Goal: Navigation & Orientation: Find specific page/section

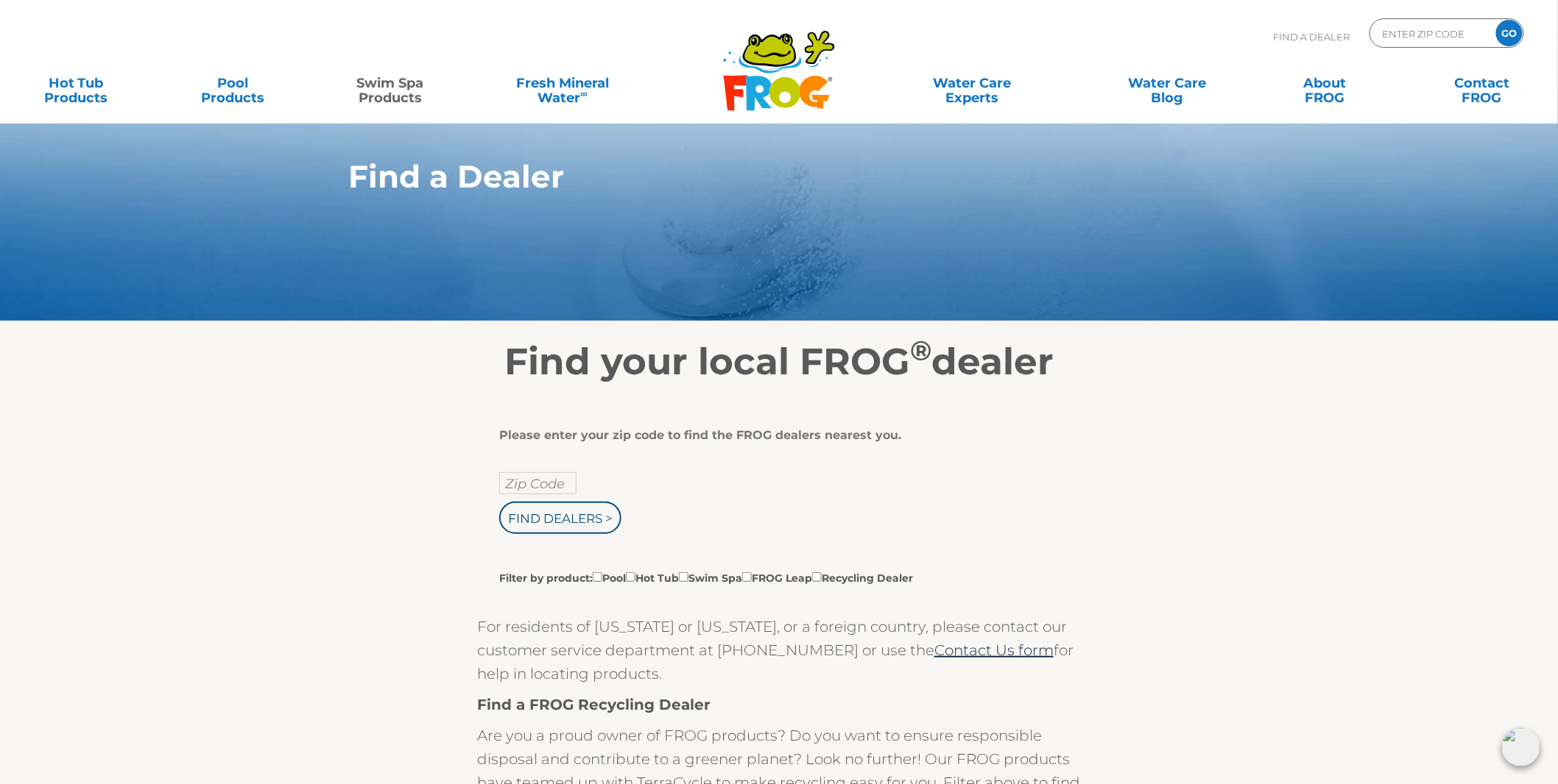
click at [392, 96] on link "Swim Spa Products" at bounding box center [390, 82] width 122 height 29
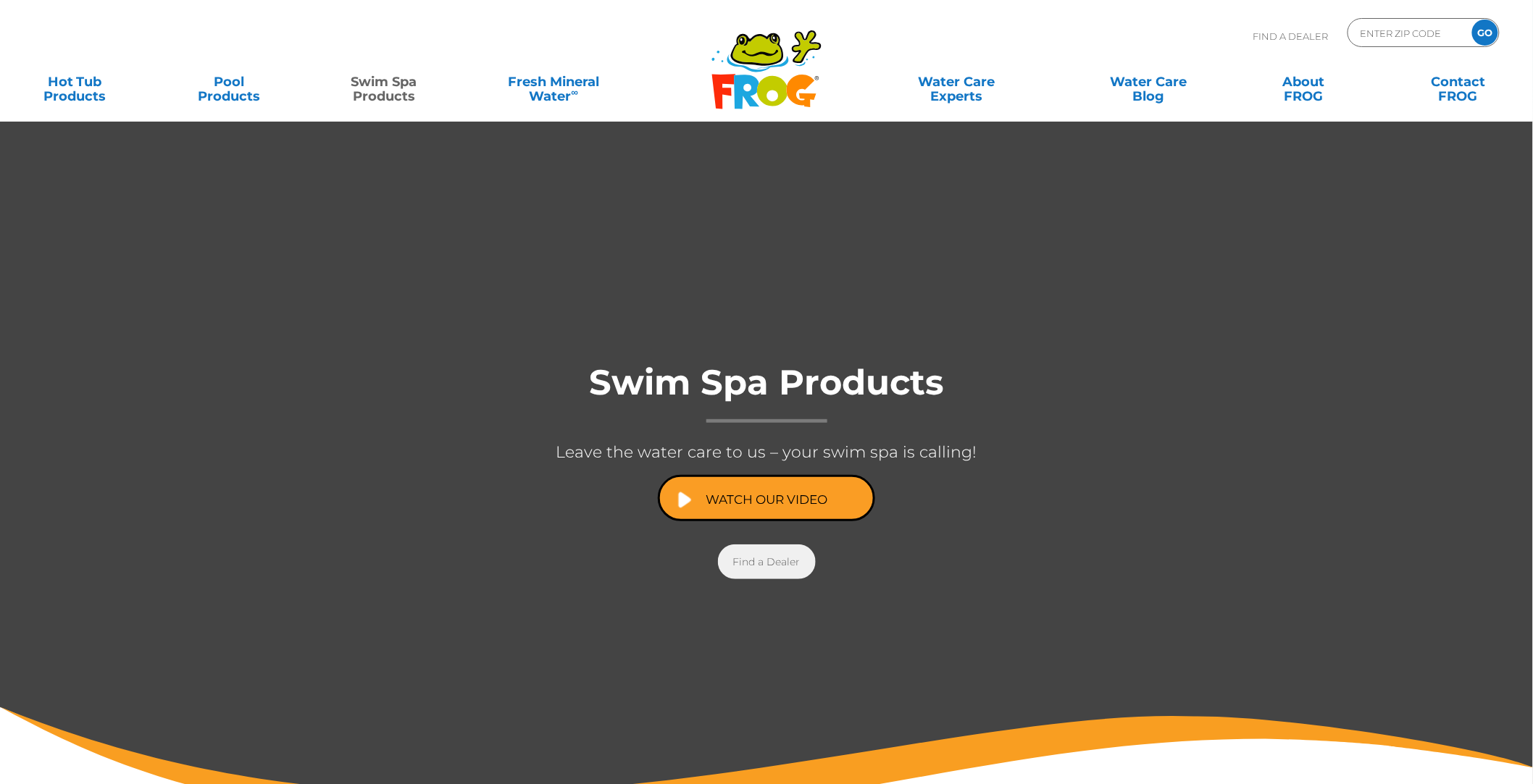
click at [737, 559] on link "Find a Dealer" at bounding box center [766, 561] width 97 height 34
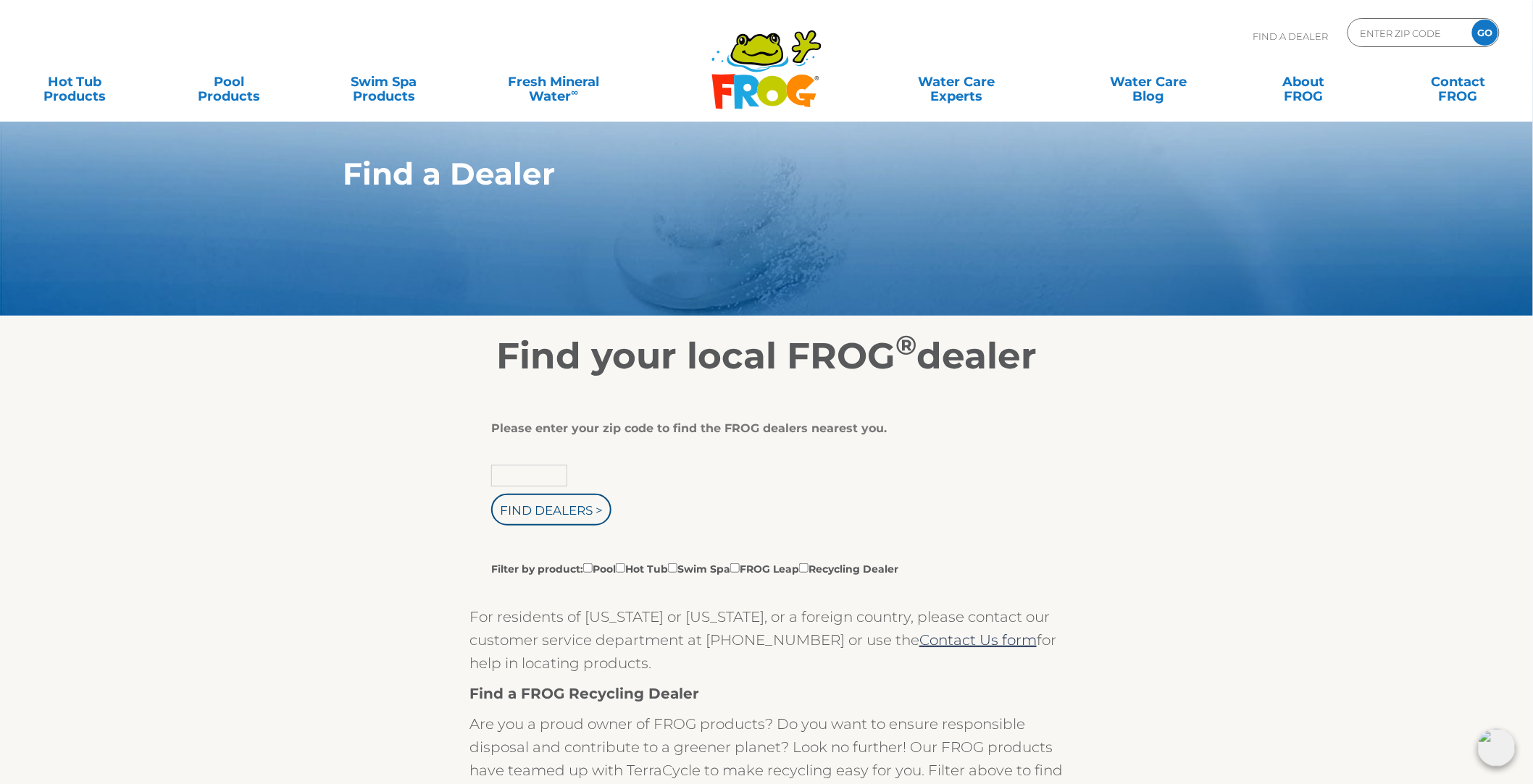
click at [498, 475] on input "text" at bounding box center [529, 475] width 76 height 22
type input "39520"
click at [542, 509] on input "Find Dealers >" at bounding box center [551, 510] width 120 height 32
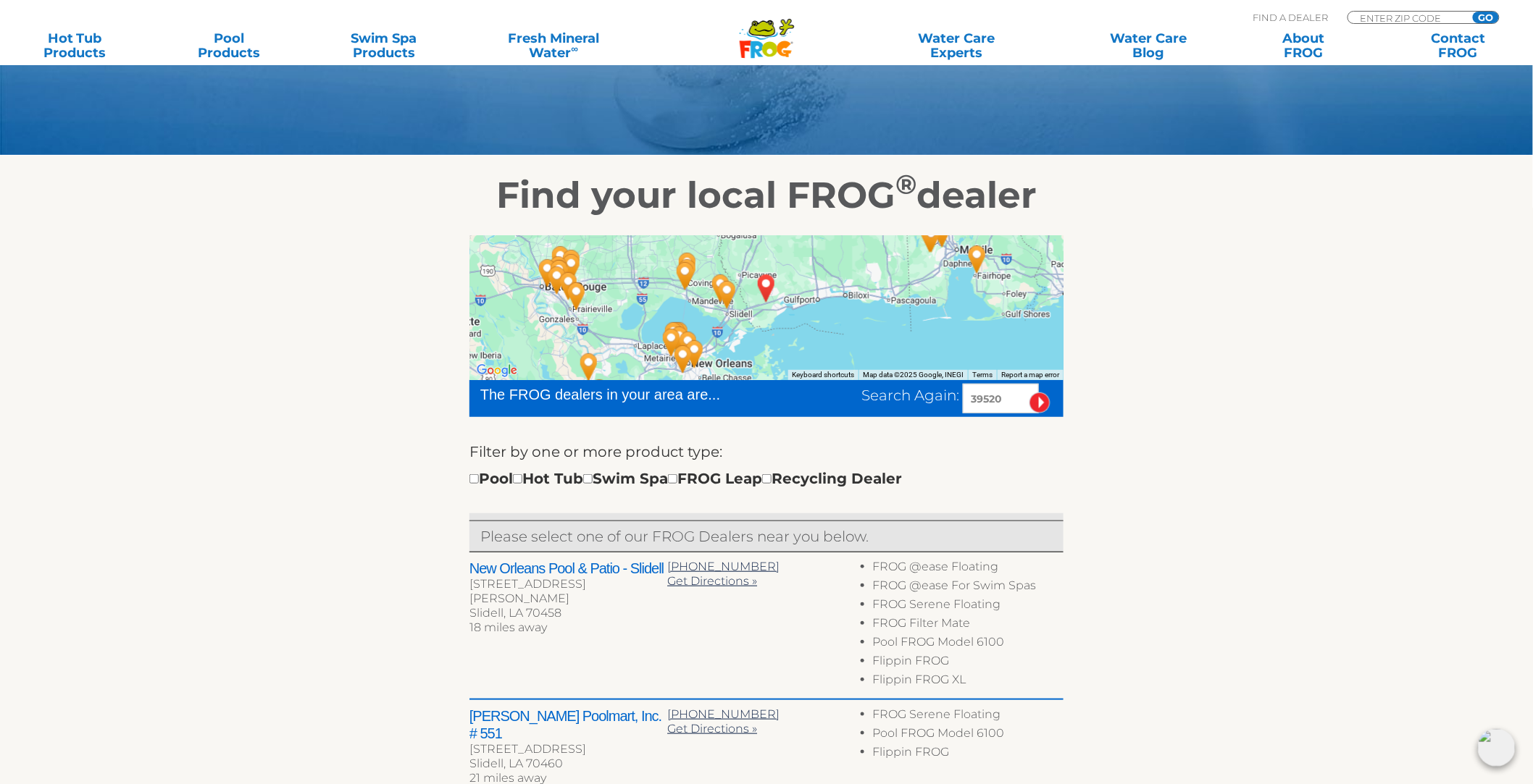
scroll to position [80, 0]
